Goal: Transaction & Acquisition: Purchase product/service

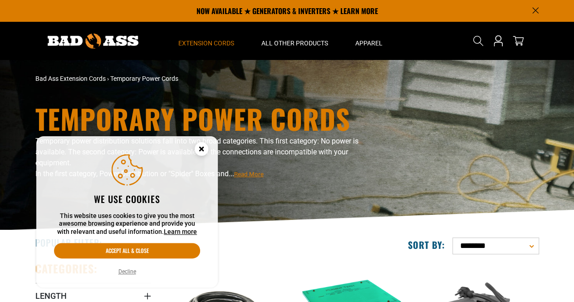
click at [201, 150] on circle "Cookie Consent" at bounding box center [202, 149] width 14 height 14
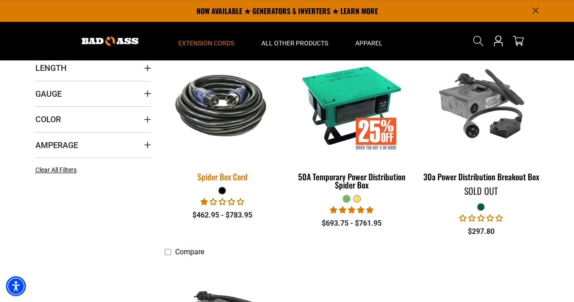
scroll to position [227, 0]
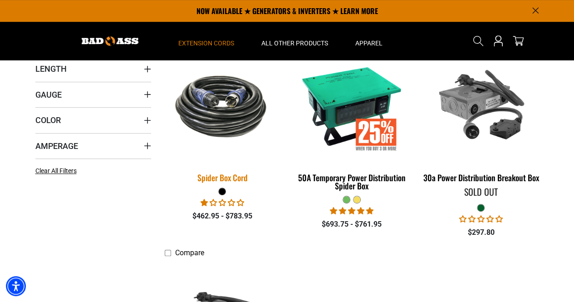
click at [237, 178] on div "Spider Box Cord" at bounding box center [223, 177] width 116 height 8
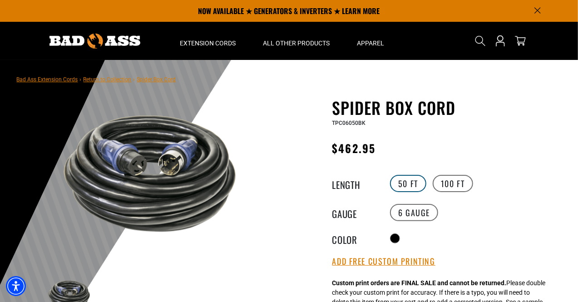
click at [410, 187] on label "50 FT" at bounding box center [408, 183] width 36 height 17
click at [446, 186] on label "100 FT" at bounding box center [453, 183] width 40 height 17
click at [412, 182] on label "50 FT" at bounding box center [408, 183] width 36 height 17
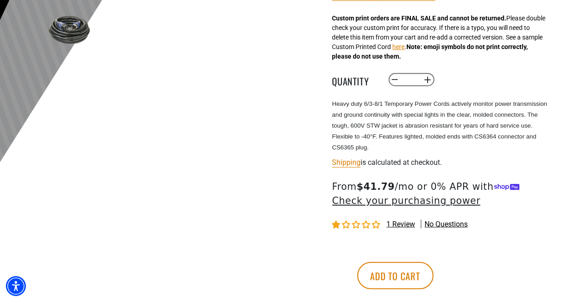
scroll to position [272, 0]
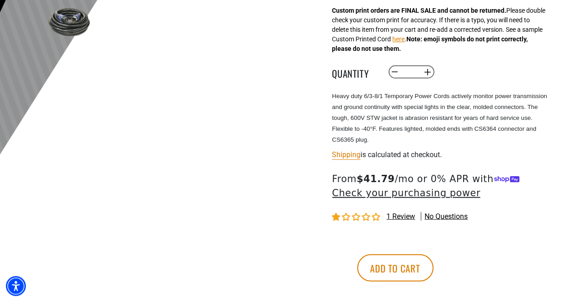
click at [392, 217] on span "1 review" at bounding box center [401, 216] width 29 height 9
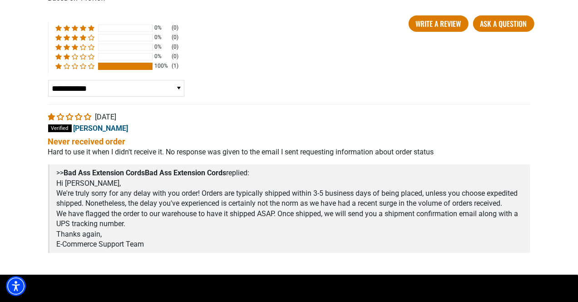
scroll to position [1705, 0]
